Goal: Task Accomplishment & Management: Use online tool/utility

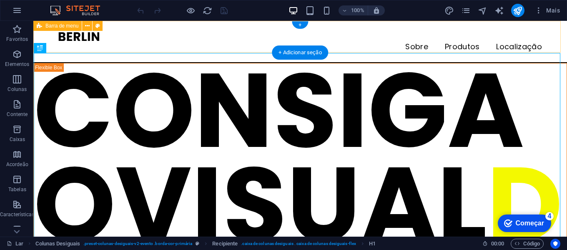
click at [376, 50] on div "Sobre Produtos Localização" at bounding box center [300, 42] width 534 height 42
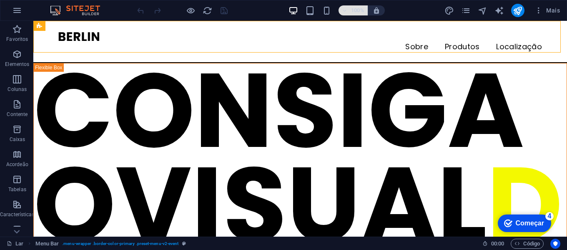
click at [347, 10] on icon "button" at bounding box center [345, 10] width 6 height 5
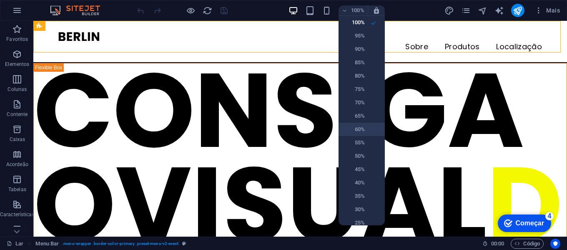
click at [346, 124] on h6 "60%" at bounding box center [354, 129] width 21 height 10
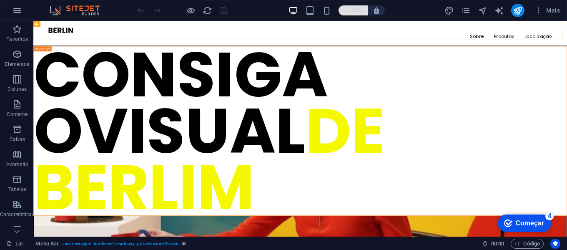
click at [344, 10] on icon "button" at bounding box center [345, 10] width 6 height 5
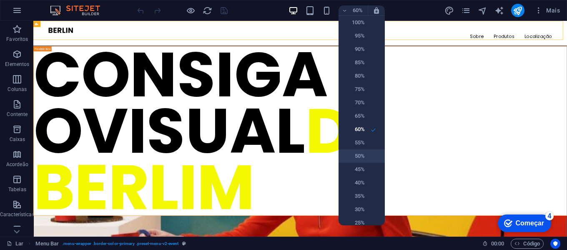
click at [360, 157] on font "50%" at bounding box center [360, 156] width 10 height 6
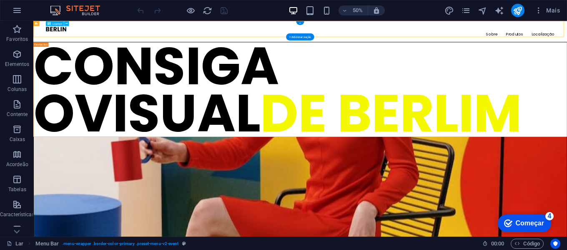
click at [88, 35] on div at bounding box center [567, 36] width 1018 height 11
select select "px"
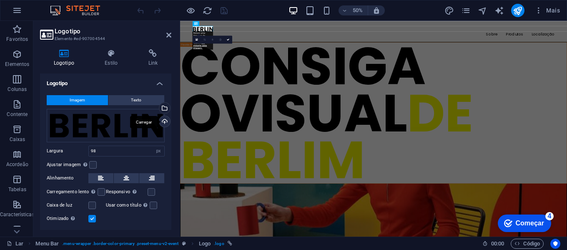
click at [166, 123] on div "Carregar" at bounding box center [164, 122] width 13 height 13
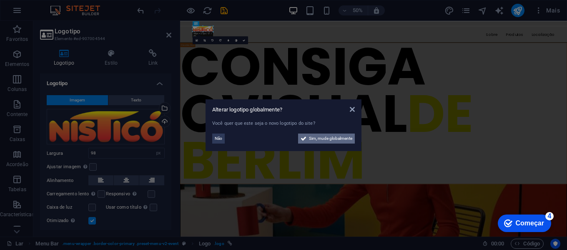
click at [333, 140] on font "Sim, mude globalmente" at bounding box center [330, 138] width 43 height 5
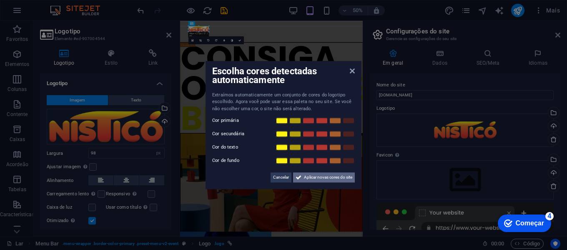
click at [336, 178] on font "Aplicar novas cores do site" at bounding box center [328, 177] width 48 height 5
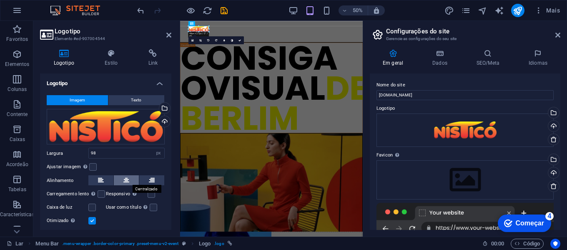
click at [125, 179] on icon at bounding box center [126, 180] width 6 height 10
click at [95, 167] on label at bounding box center [93, 167] width 8 height 8
click at [0, 0] on input "Ajustar imagem Ajustar automaticamente a imagem a uma largura e altura fixas" at bounding box center [0, 0] width 0 height 0
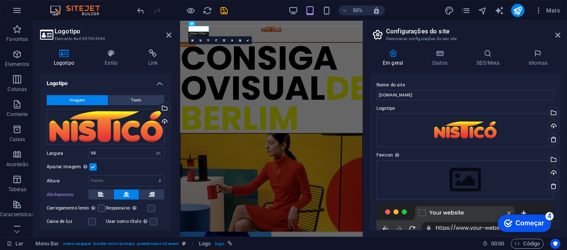
click at [93, 164] on label at bounding box center [93, 167] width 8 height 8
click at [0, 0] on input "Ajustar imagem Ajustar automaticamente a imagem a uma largura e altura fixas" at bounding box center [0, 0] width 0 height 0
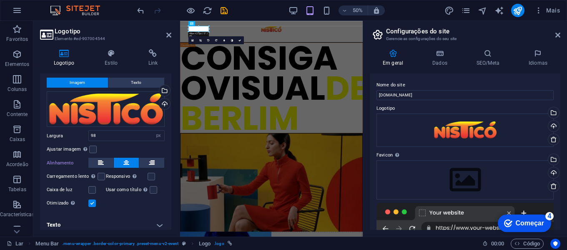
scroll to position [22, 0]
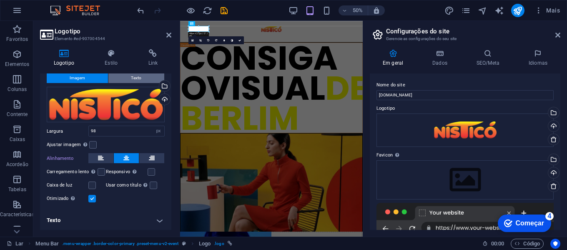
click at [125, 75] on button "Texto" at bounding box center [136, 78] width 56 height 10
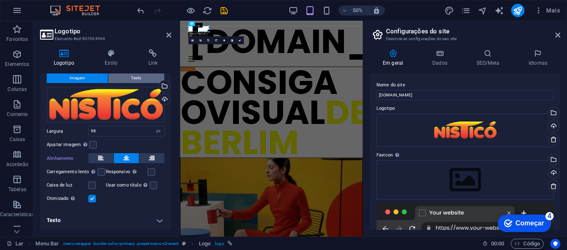
scroll to position [0, 0]
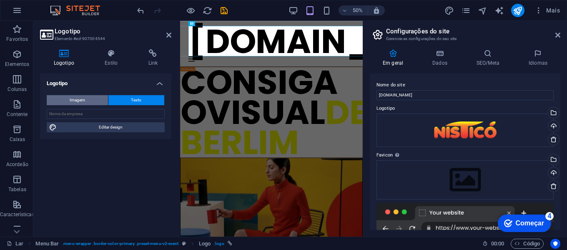
click at [82, 101] on font "Imagem" at bounding box center [77, 100] width 15 height 5
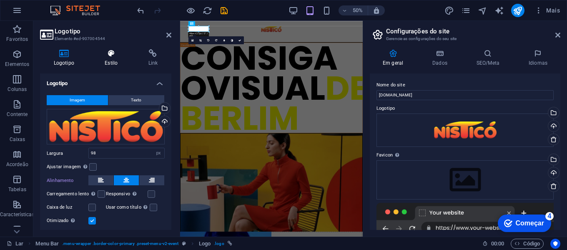
click at [116, 55] on icon at bounding box center [111, 53] width 40 height 8
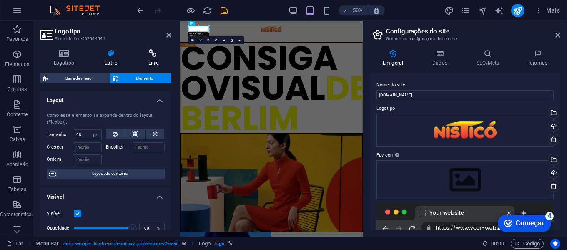
click at [153, 52] on icon at bounding box center [153, 53] width 37 height 8
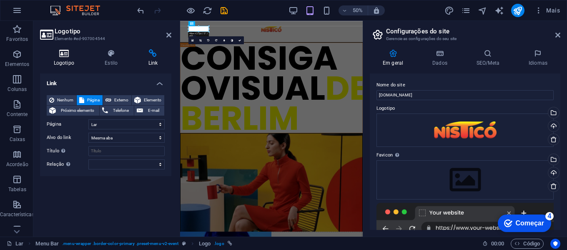
click at [67, 57] on icon at bounding box center [64, 53] width 48 height 8
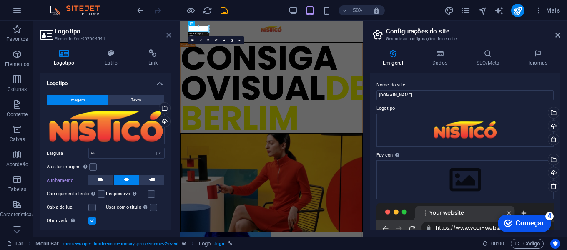
click at [168, 36] on icon at bounding box center [168, 35] width 5 height 7
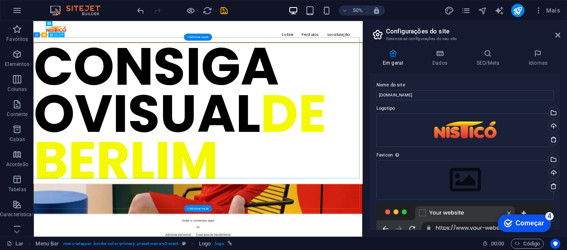
click at [254, 115] on div "CONSIGA O VISUAL DE BERLIM" at bounding box center [363, 205] width 658 height 282
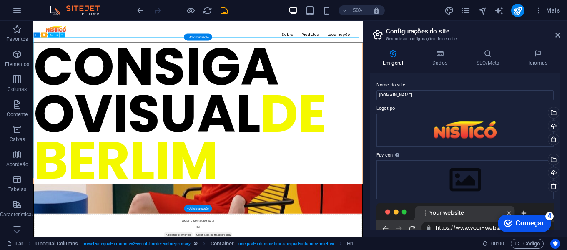
click at [254, 115] on div "CONSIGA O VISUAL DE BERLIM" at bounding box center [363, 205] width 658 height 282
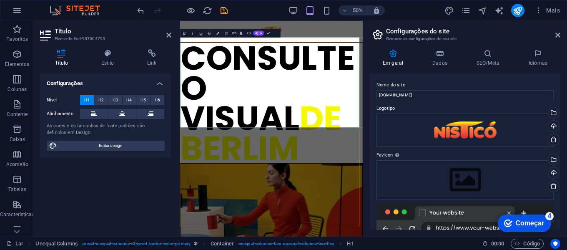
click at [227, 80] on font "CONSULTE O VISUAL" at bounding box center [355, 154] width 349 height 214
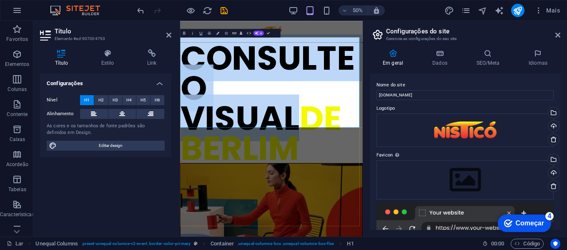
drag, startPoint x: 187, startPoint y: 83, endPoint x: 486, endPoint y: 147, distance: 305.5
click at [486, 147] on h1 "CONSULTE O VISUAL DE [GEOGRAPHIC_DATA]" at bounding box center [363, 184] width 365 height 240
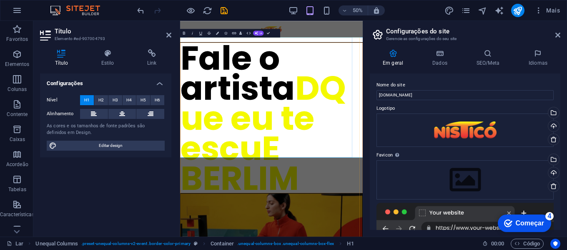
scroll to position [0, 15]
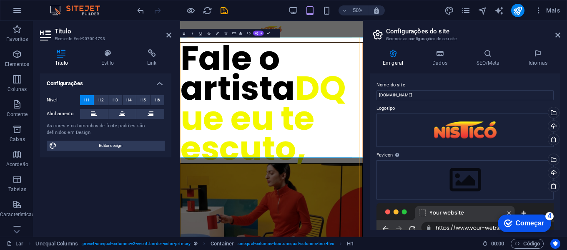
click at [190, 205] on font "DQue eu te escuto," at bounding box center [346, 214] width 330 height 214
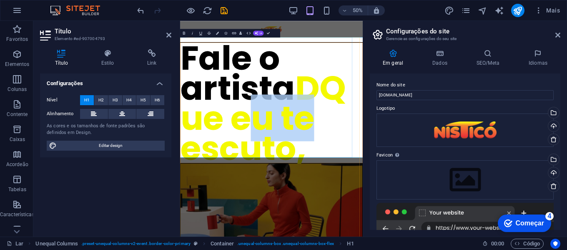
drag, startPoint x: 190, startPoint y: 205, endPoint x: 334, endPoint y: 210, distance: 143.6
click at [334, 210] on font "DQue eu te escuto," at bounding box center [346, 214] width 330 height 214
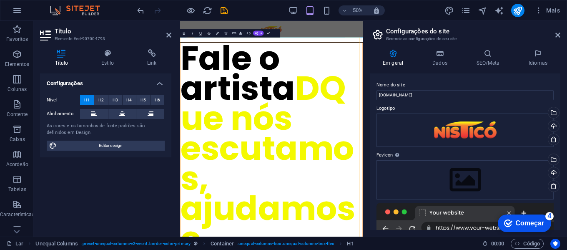
scroll to position [0, 43]
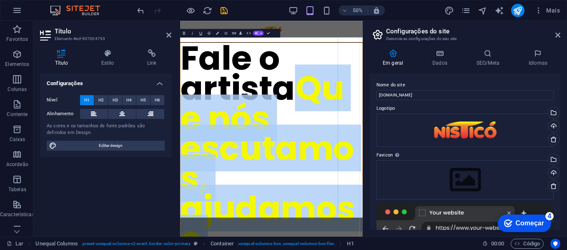
drag, startPoint x: 386, startPoint y: 141, endPoint x: 536, endPoint y: 375, distance: 277.9
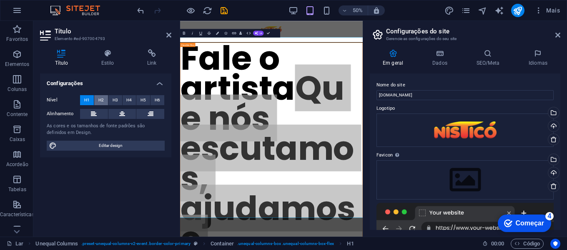
click at [103, 99] on font "H2" at bounding box center [100, 100] width 5 height 5
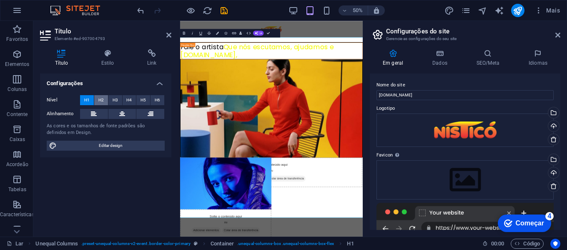
scroll to position [0, 0]
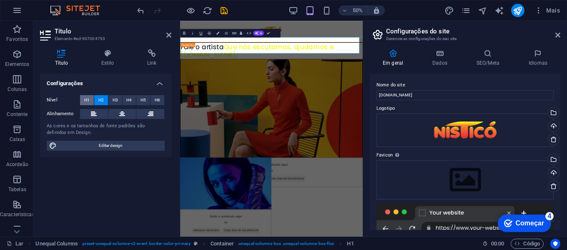
click at [88, 100] on font "H1" at bounding box center [86, 100] width 5 height 5
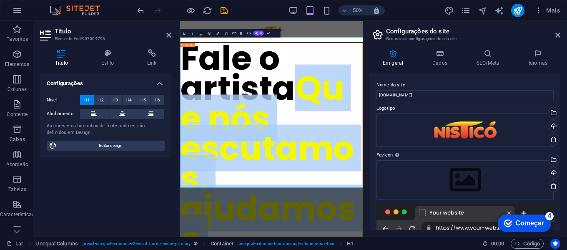
drag, startPoint x: 186, startPoint y: 151, endPoint x: 639, endPoint y: 335, distance: 488.8
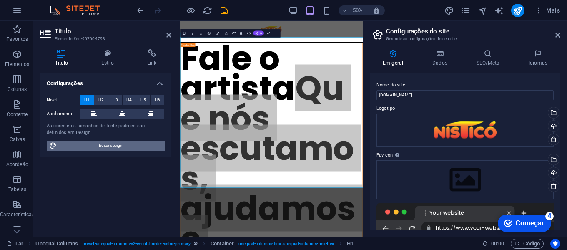
click at [99, 147] on font "Editar design" at bounding box center [111, 145] width 24 height 5
select select "px"
select select "400"
select select "px"
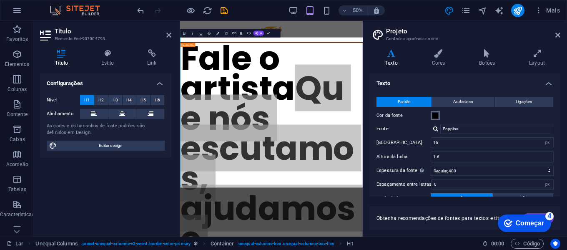
click at [438, 117] on span at bounding box center [435, 115] width 7 height 7
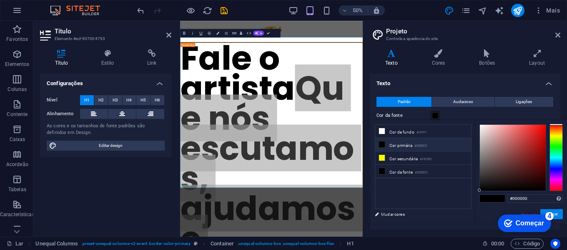
click at [382, 143] on icon at bounding box center [382, 144] width 6 height 6
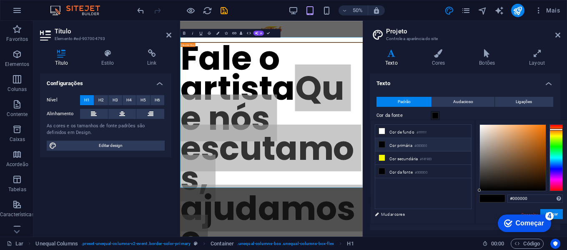
click at [552, 129] on div at bounding box center [556, 157] width 13 height 67
click at [543, 134] on div at bounding box center [513, 158] width 66 height 66
type input "#db6700"
drag, startPoint x: 543, startPoint y: 134, endPoint x: 551, endPoint y: 133, distance: 8.4
click at [551, 133] on div at bounding box center [521, 157] width 83 height 67
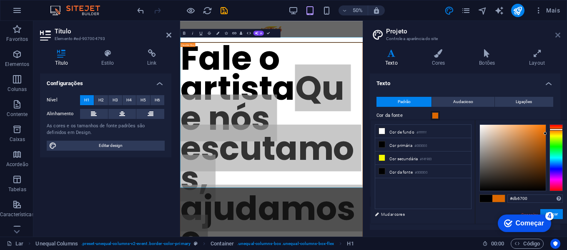
click at [557, 35] on icon at bounding box center [558, 35] width 5 height 7
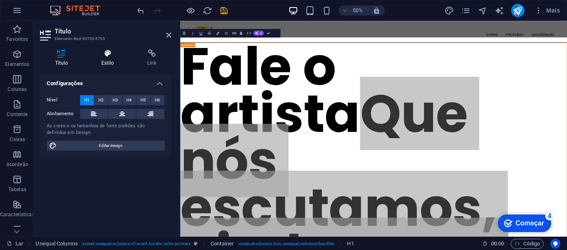
click at [108, 57] on icon at bounding box center [107, 53] width 43 height 8
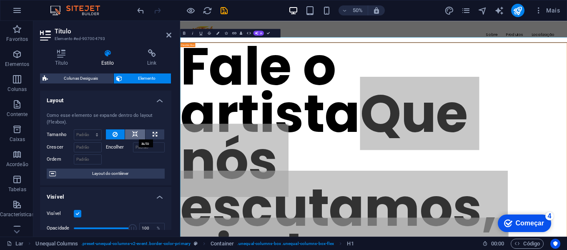
click at [139, 131] on button at bounding box center [135, 134] width 20 height 10
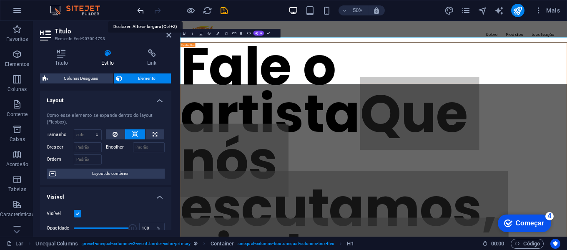
click at [140, 11] on icon "desfazer" at bounding box center [141, 11] width 10 height 10
